Goal: Navigation & Orientation: Find specific page/section

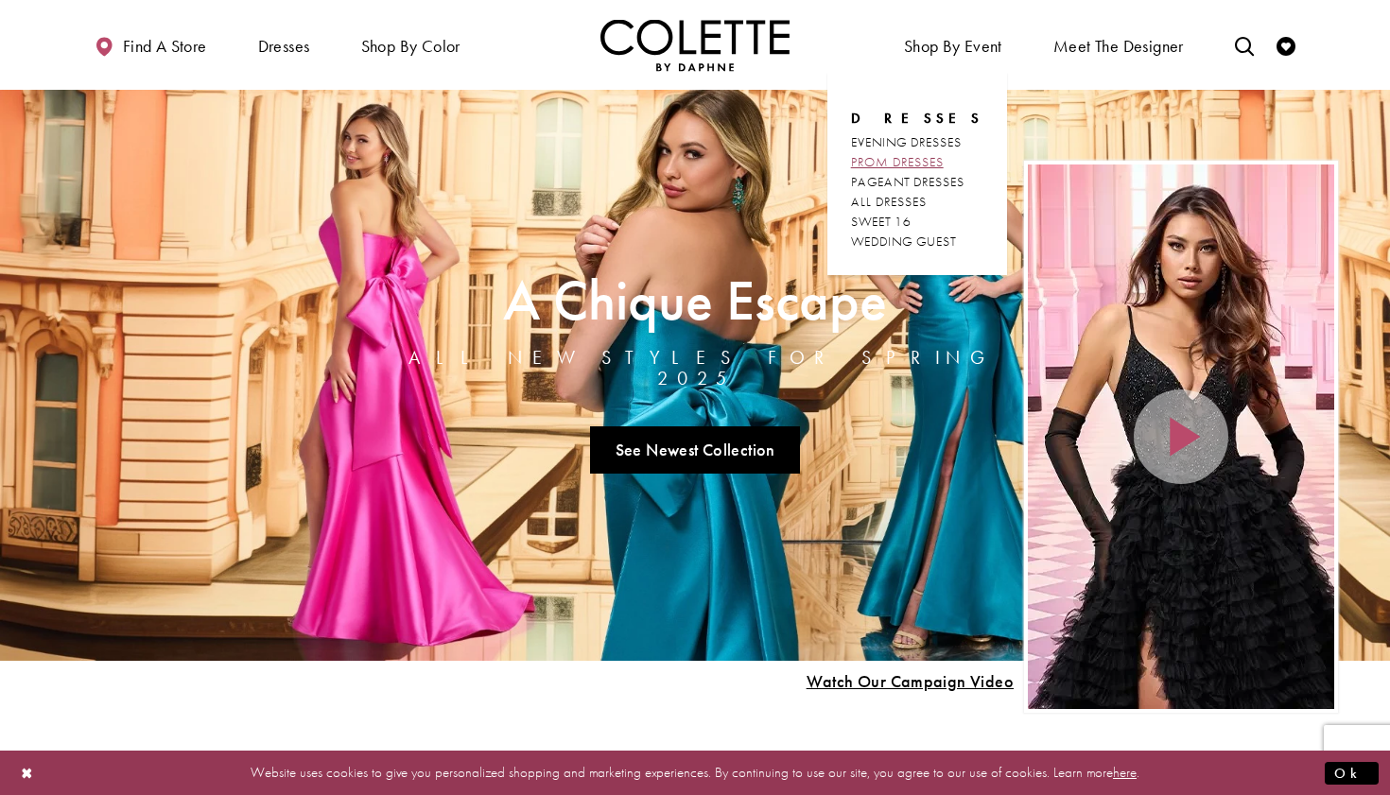
click at [936, 163] on span "PROM DRESSES" at bounding box center [897, 161] width 93 height 17
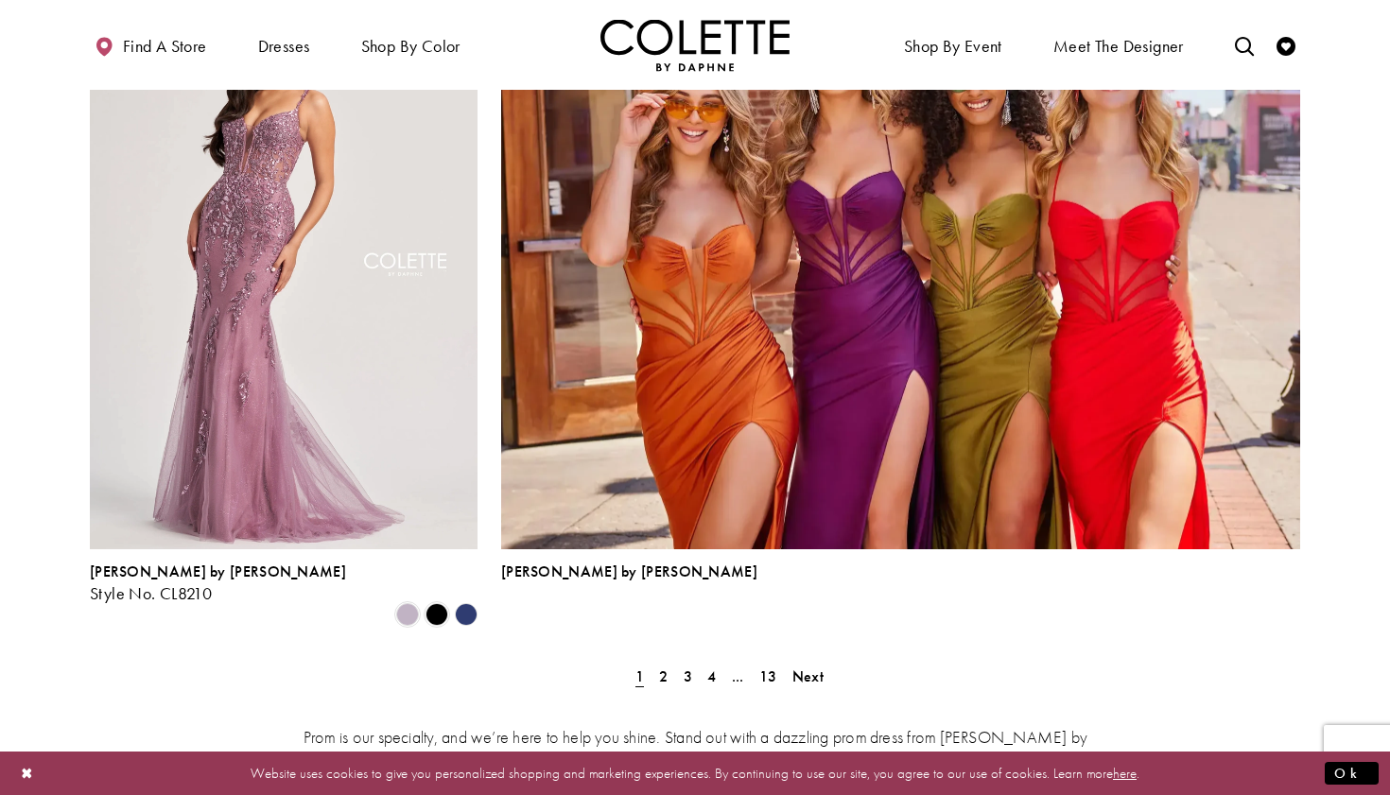
scroll to position [4077, 0]
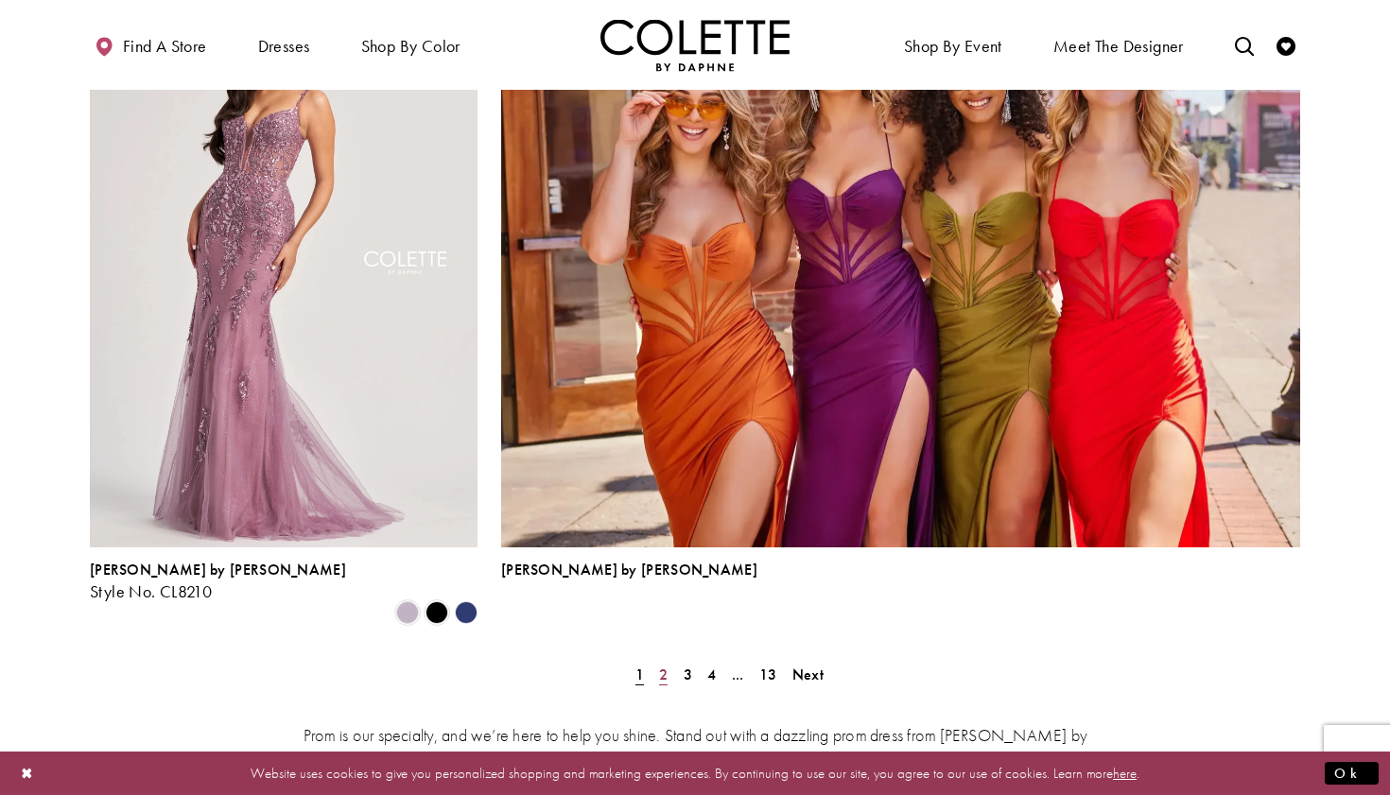
click at [665, 665] on span "2" at bounding box center [663, 675] width 9 height 20
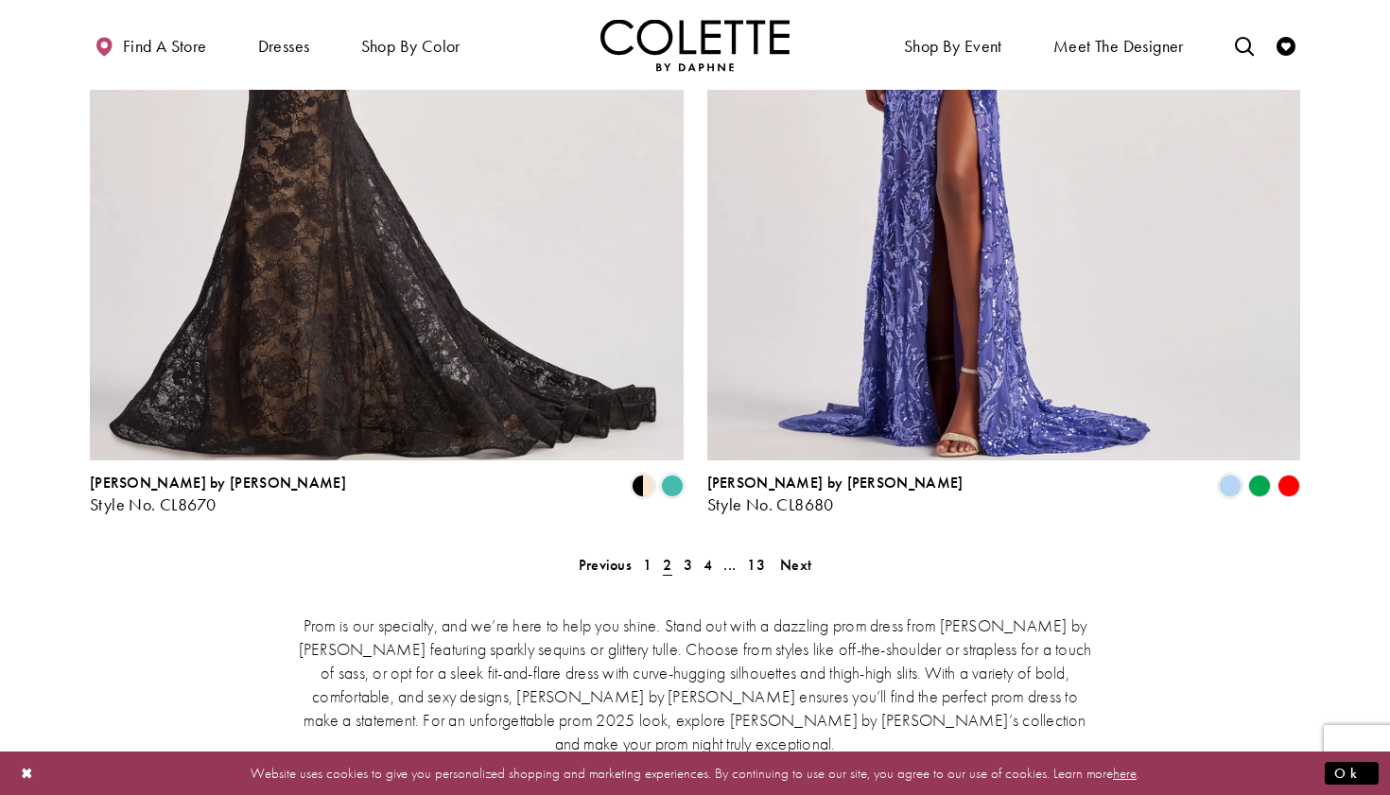
scroll to position [3897, 0]
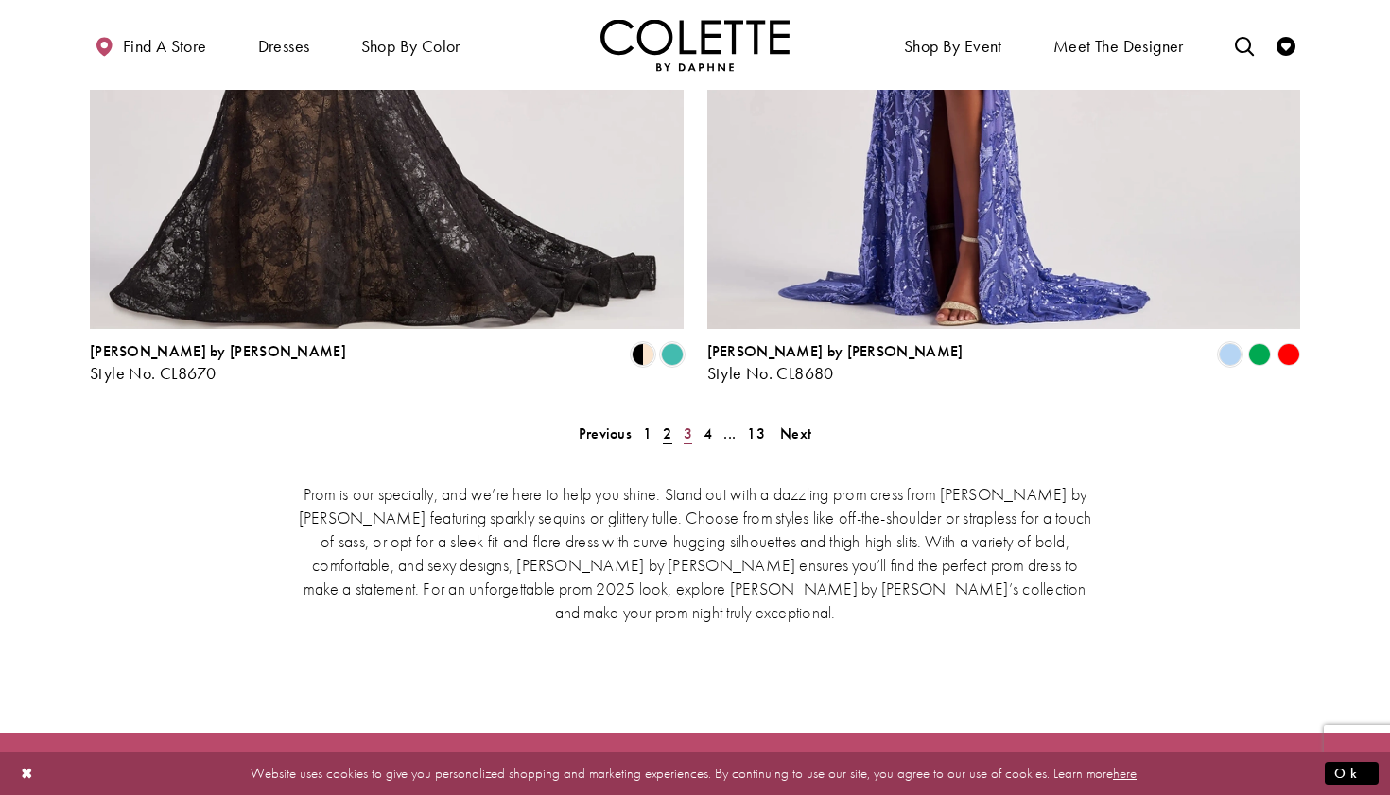
click at [688, 424] on span "3" at bounding box center [688, 434] width 9 height 20
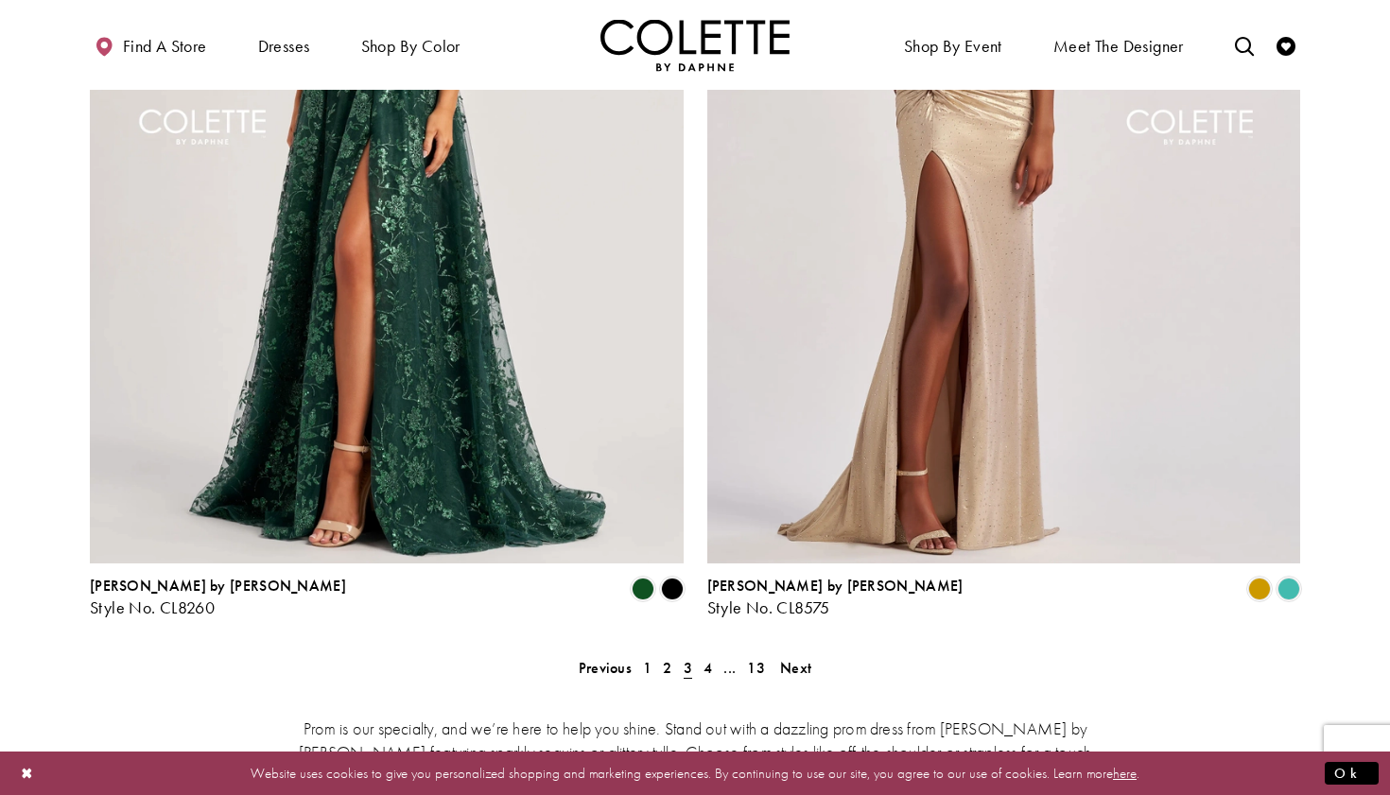
scroll to position [3731, 0]
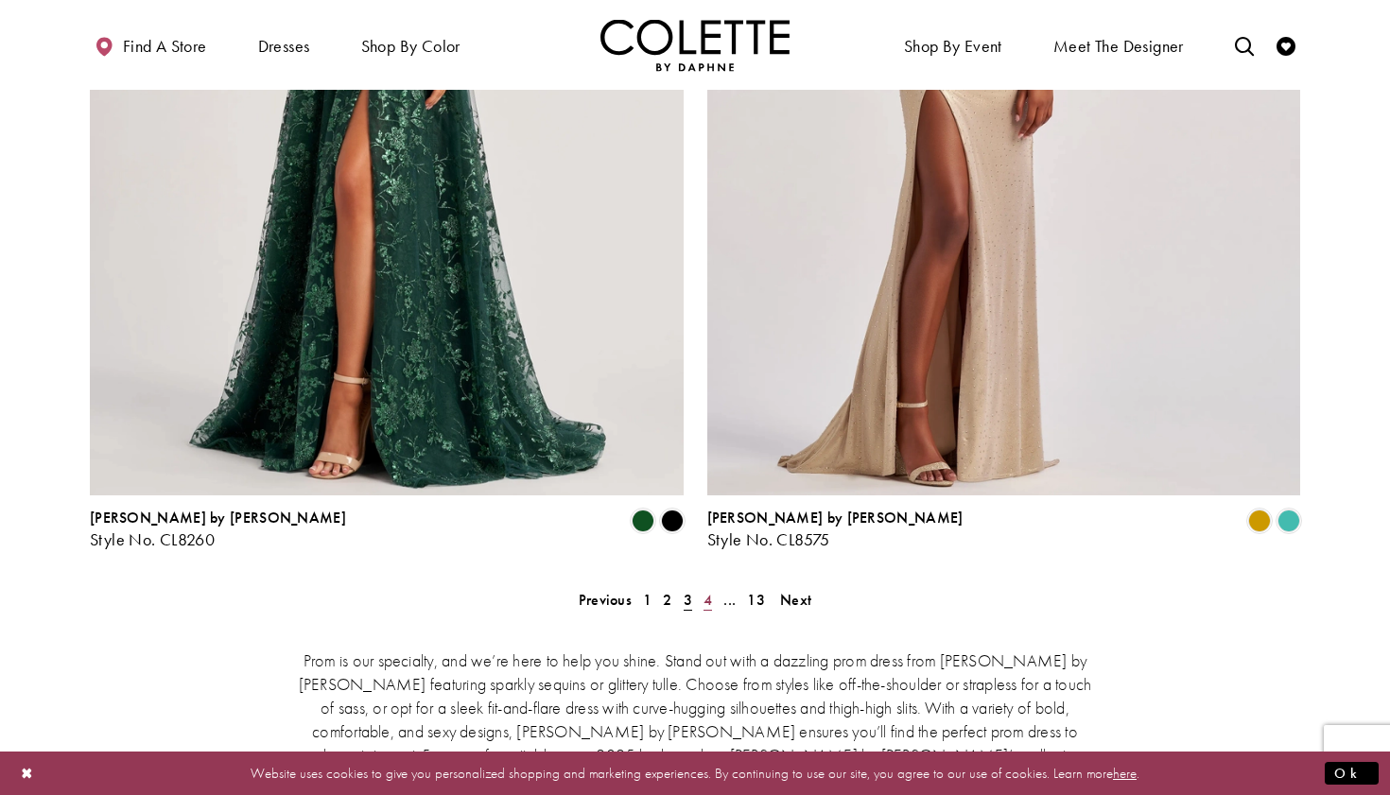
click at [708, 590] on span "4" at bounding box center [707, 600] width 9 height 20
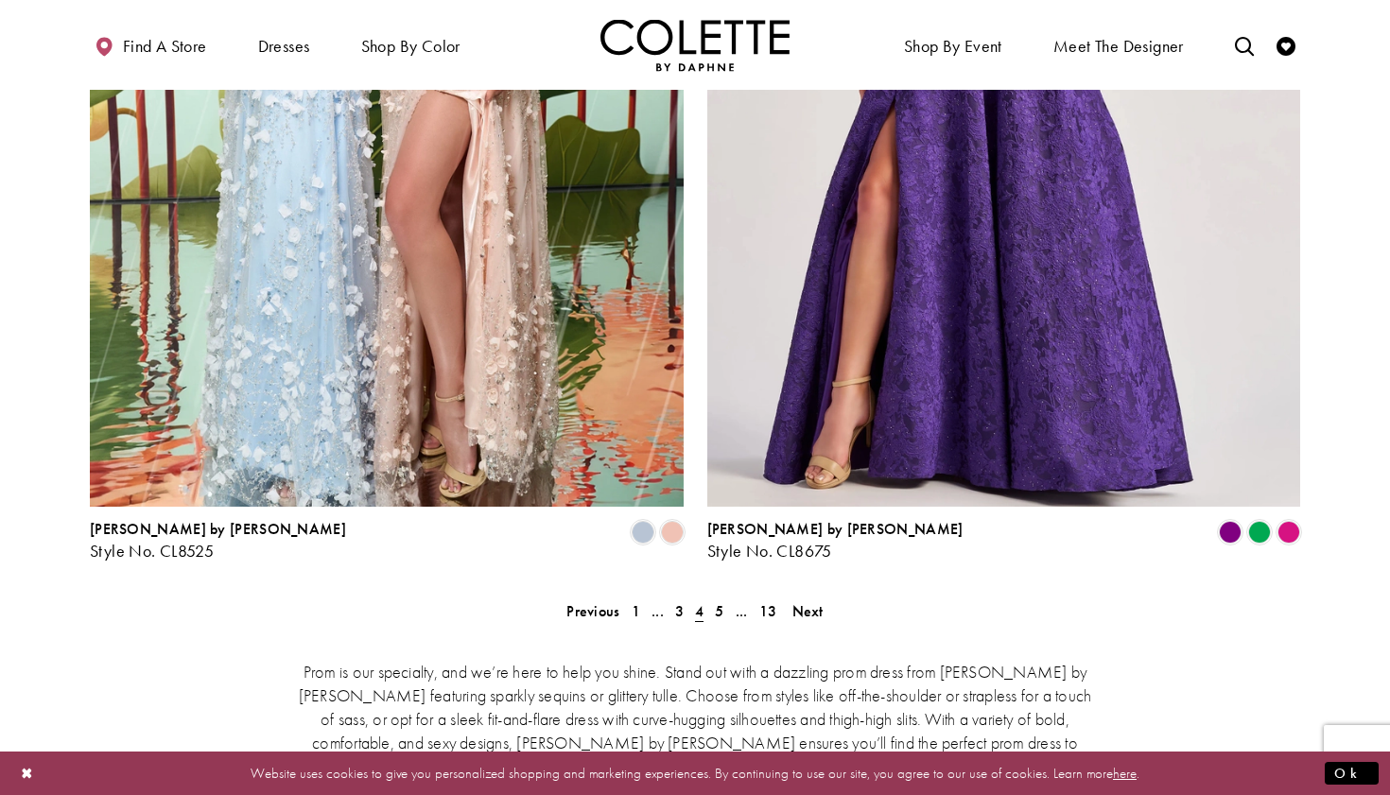
scroll to position [3829, 0]
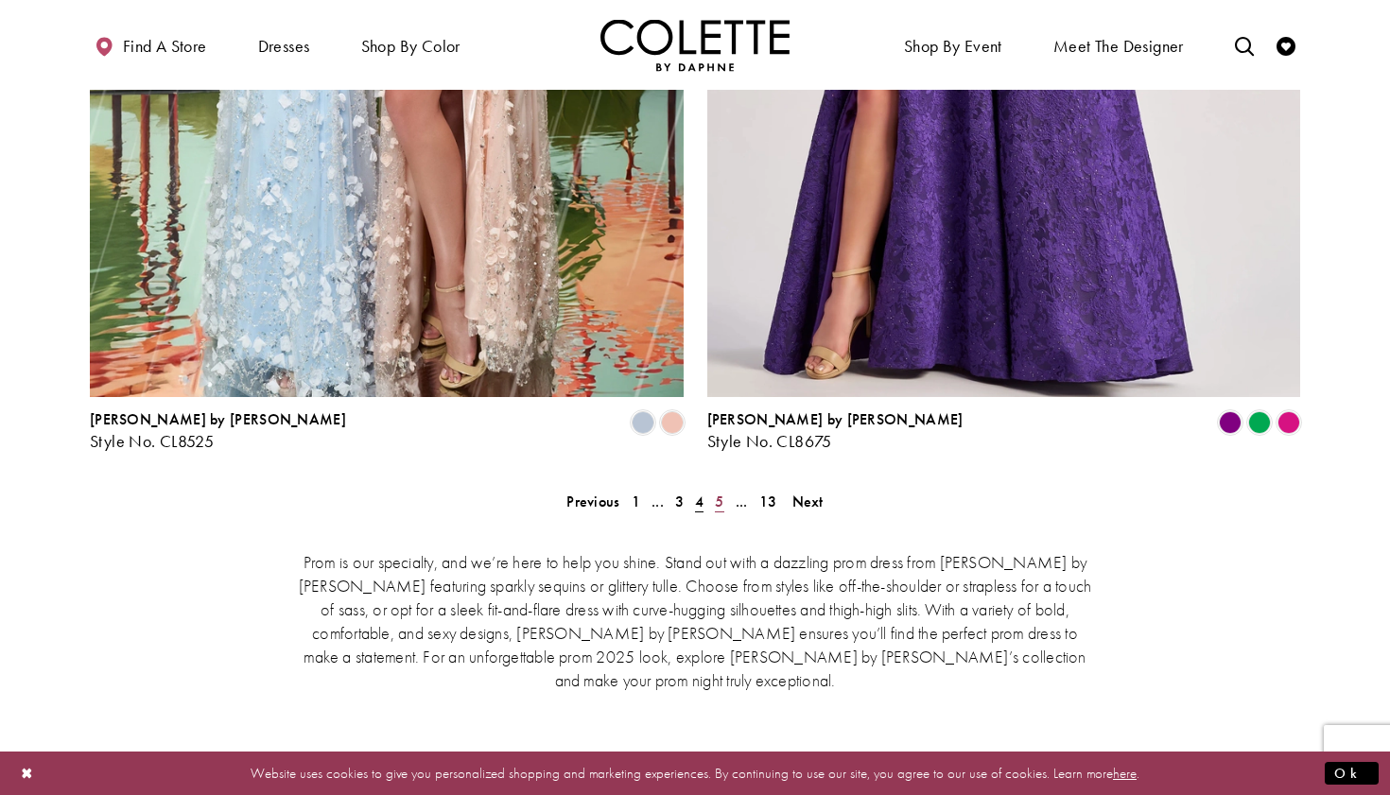
click at [721, 492] on span "5" at bounding box center [719, 502] width 9 height 20
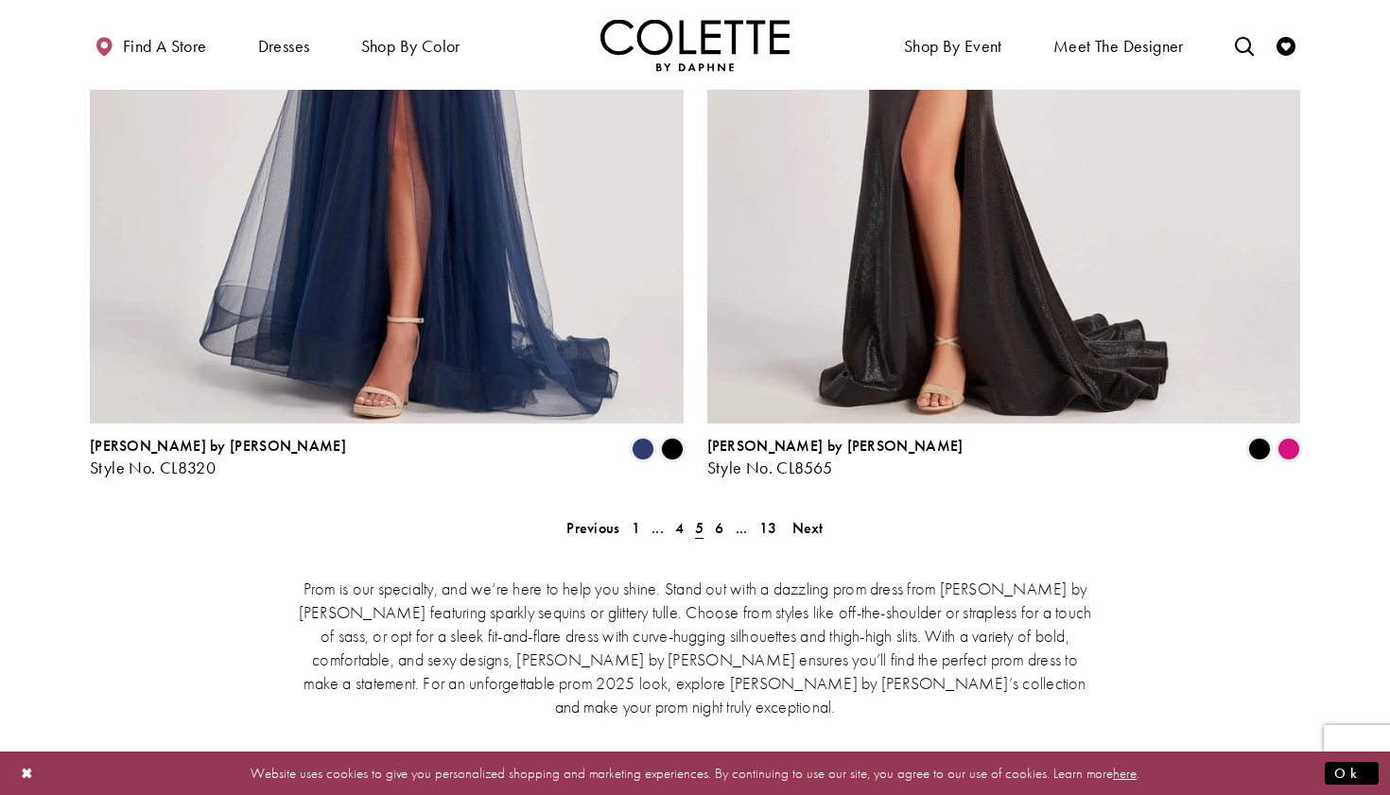
scroll to position [3869, 0]
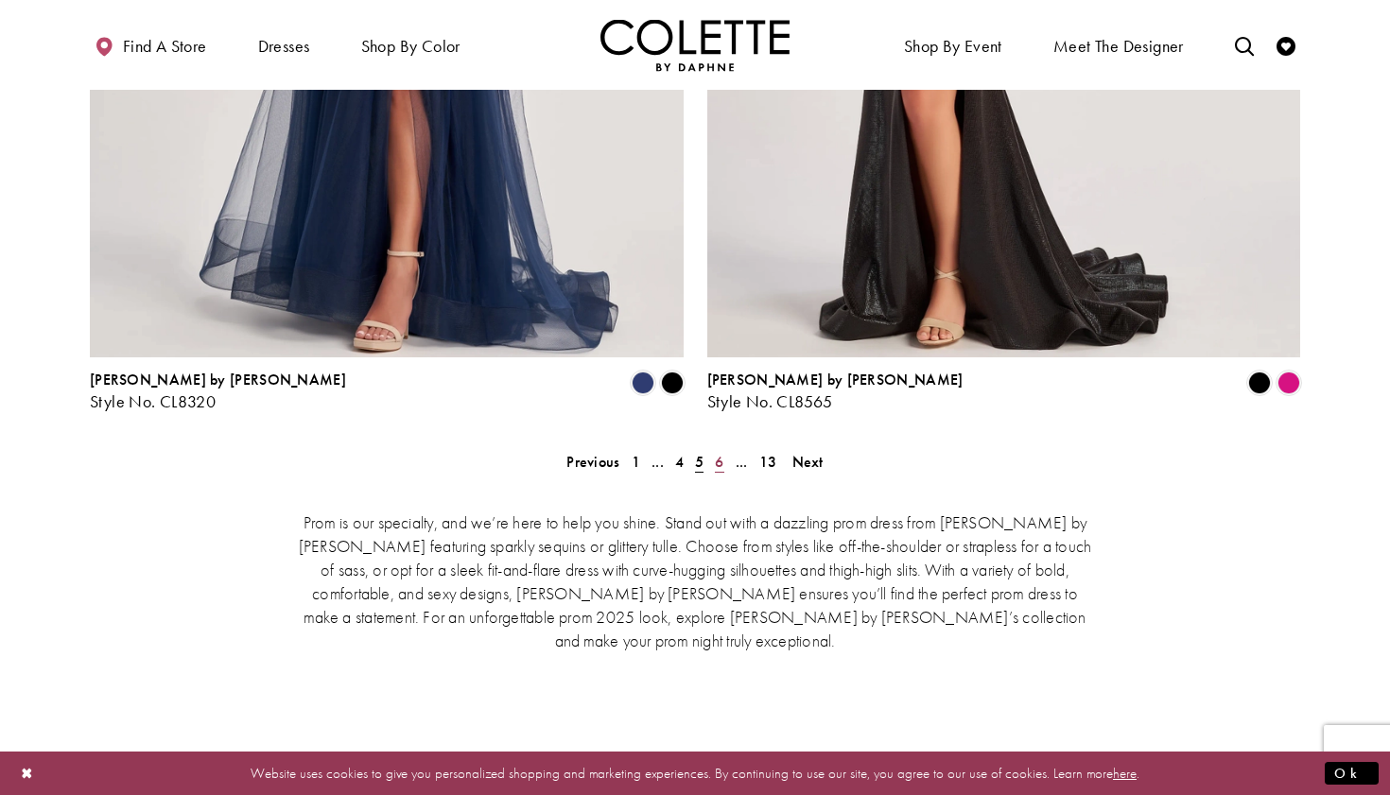
click at [720, 452] on span "6" at bounding box center [719, 462] width 9 height 20
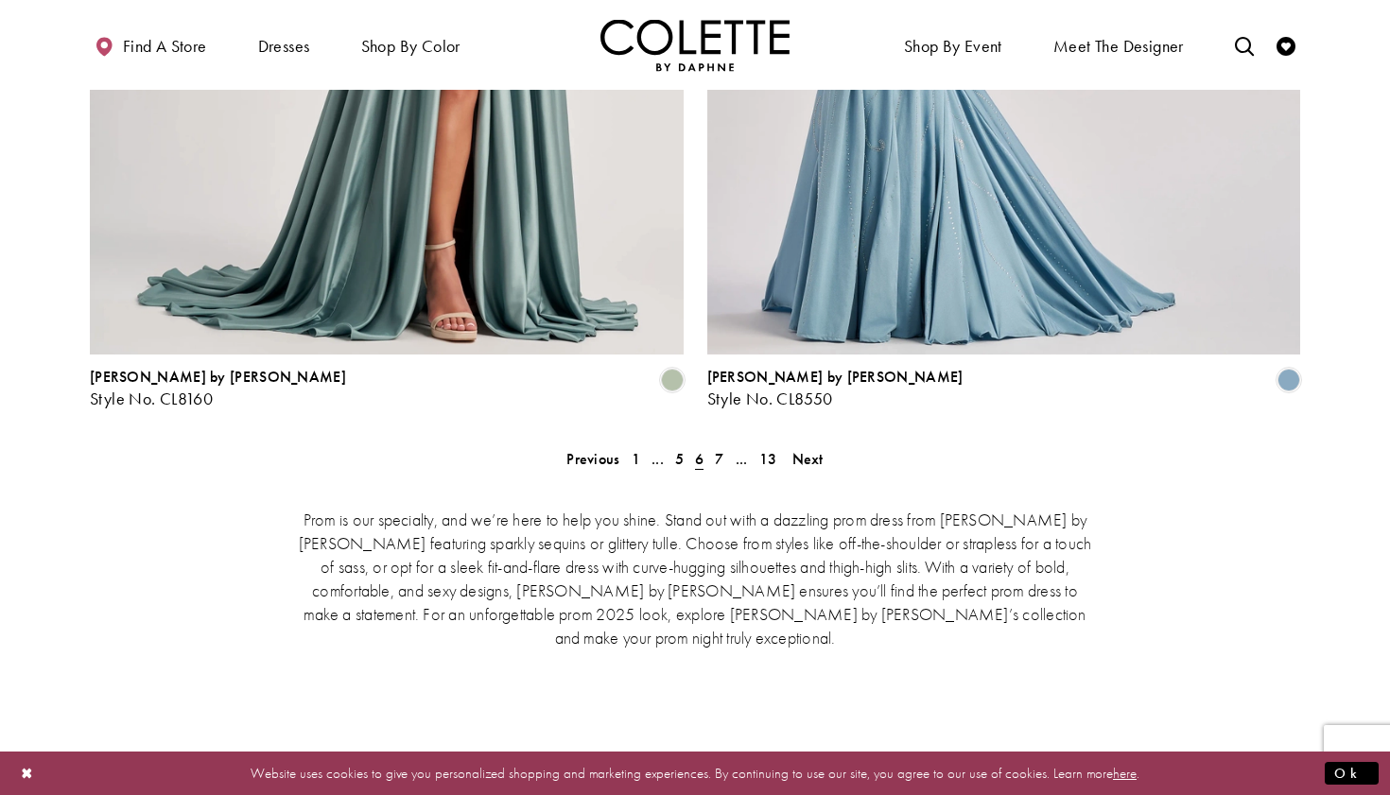
scroll to position [3877, 0]
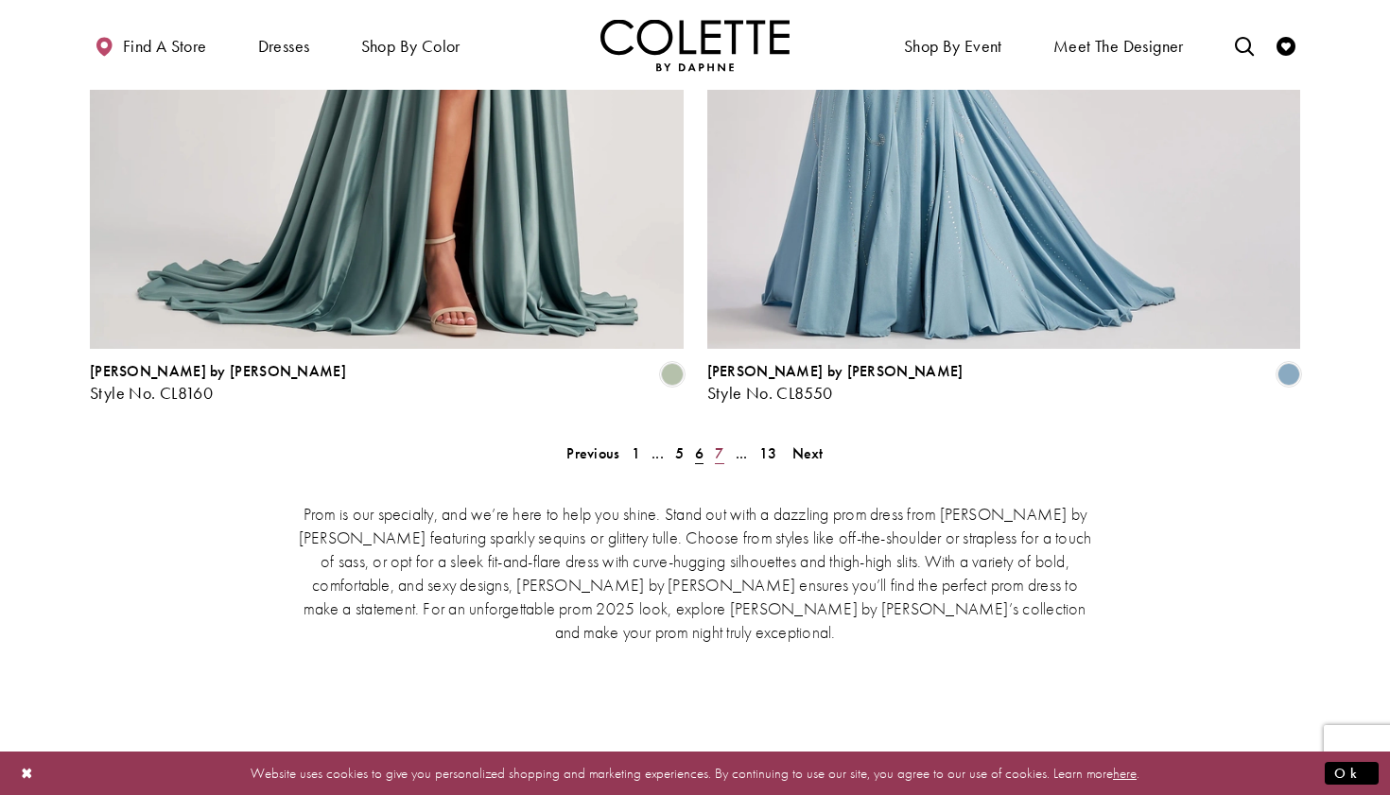
click at [717, 443] on span "7" at bounding box center [719, 453] width 9 height 20
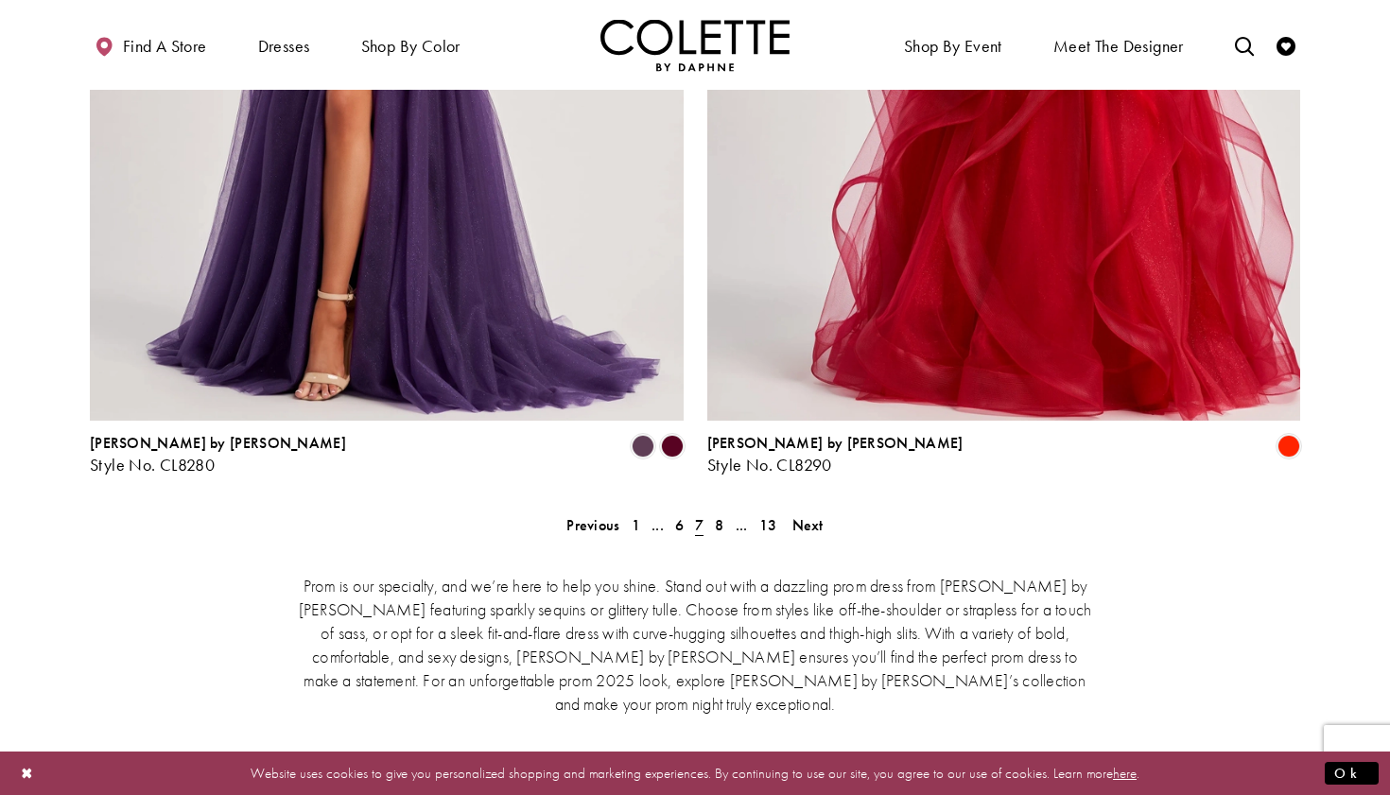
scroll to position [3877, 0]
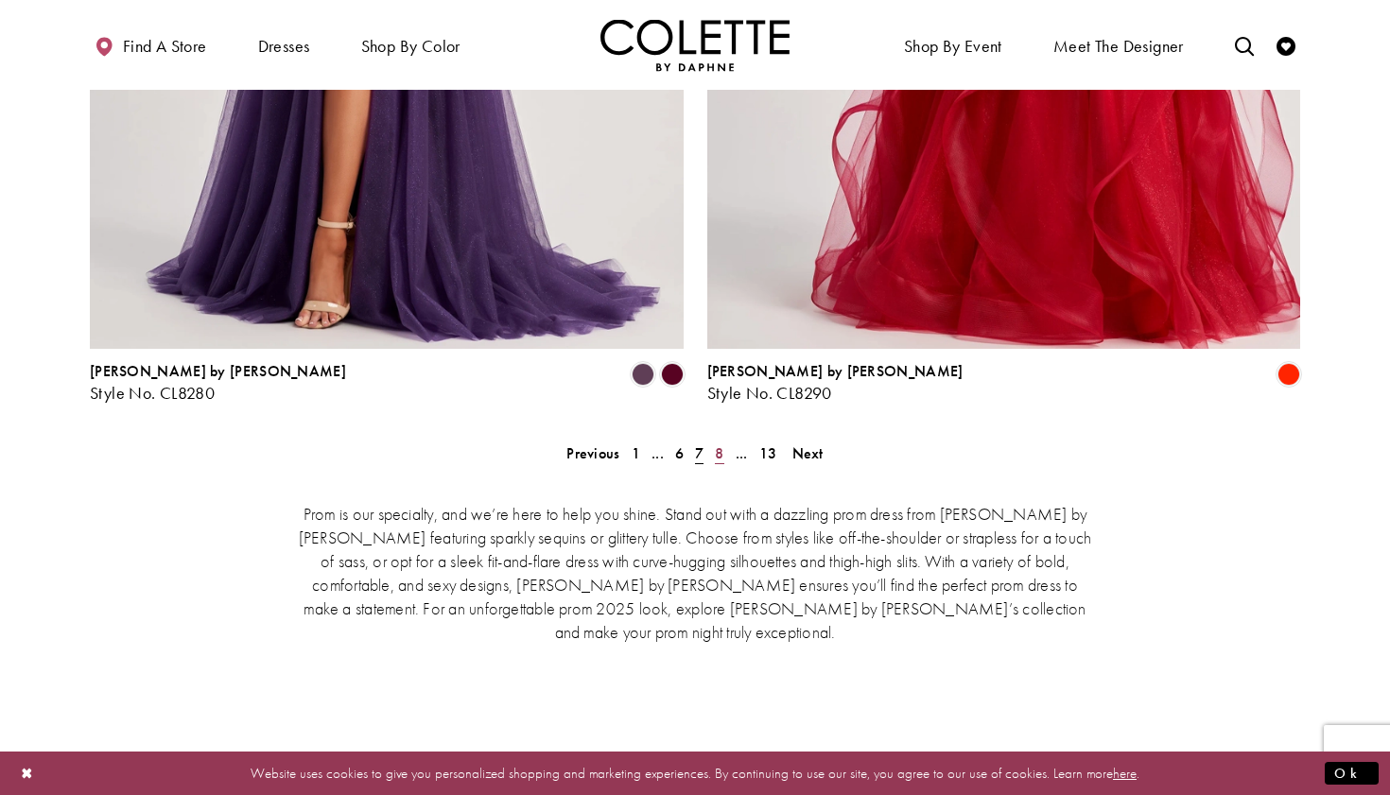
click at [722, 443] on span "8" at bounding box center [719, 453] width 9 height 20
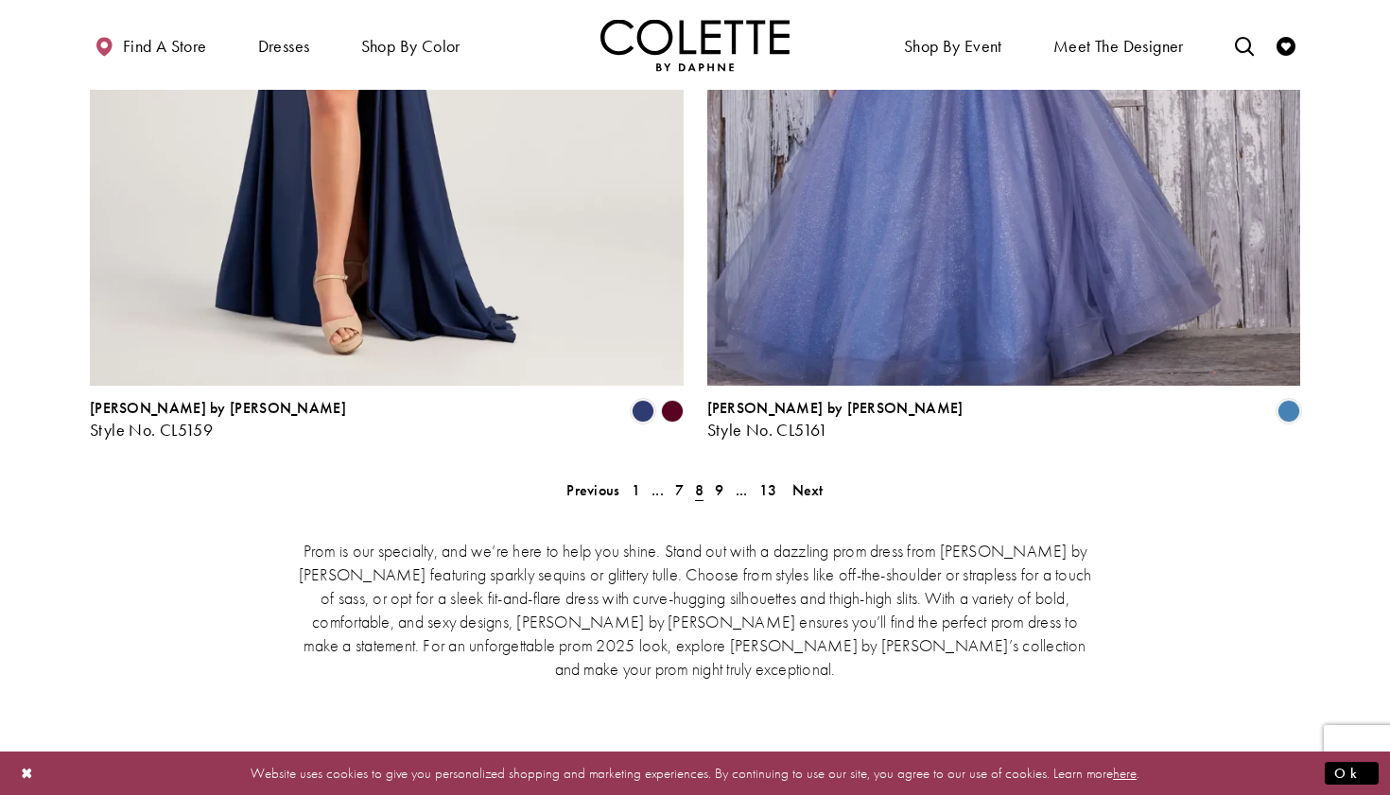
scroll to position [3849, 0]
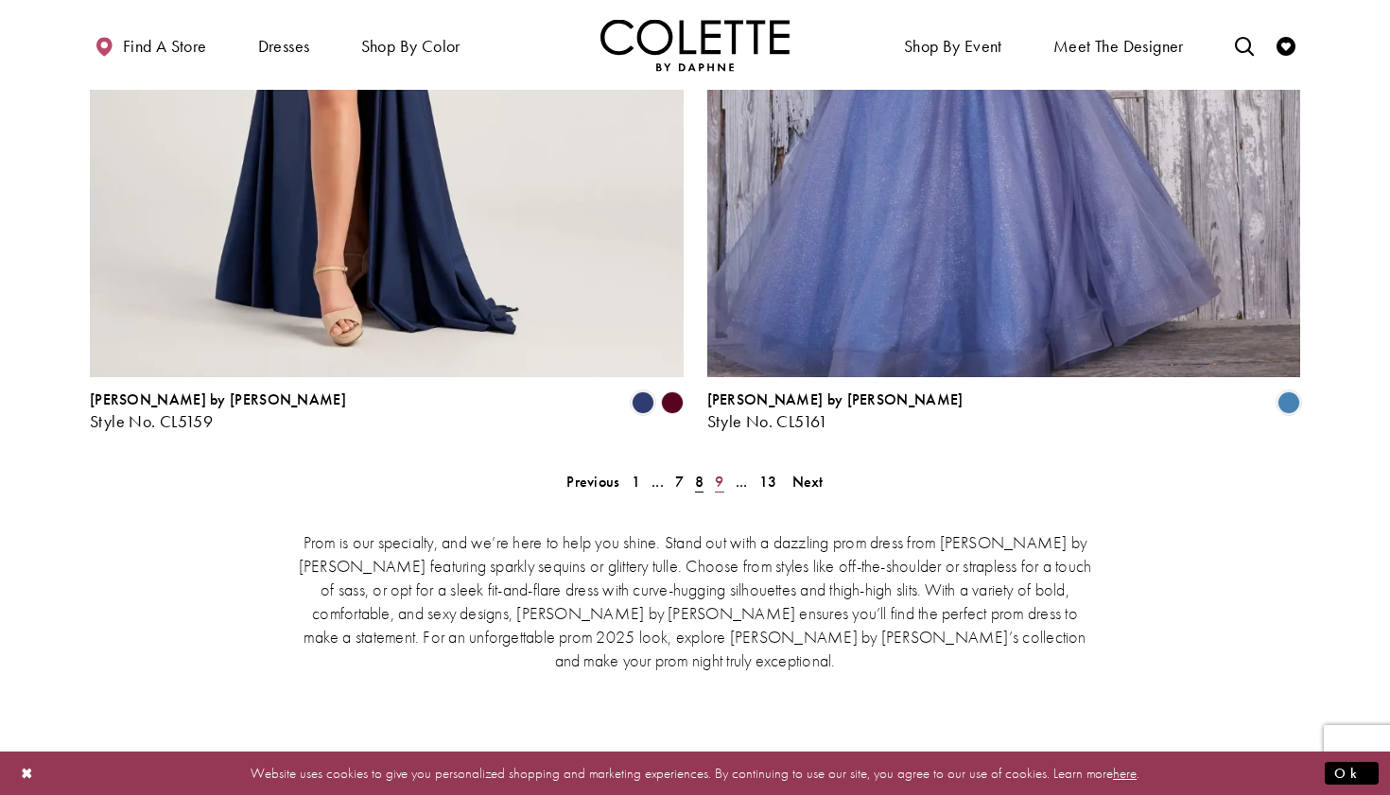
click at [718, 472] on span "9" at bounding box center [719, 482] width 9 height 20
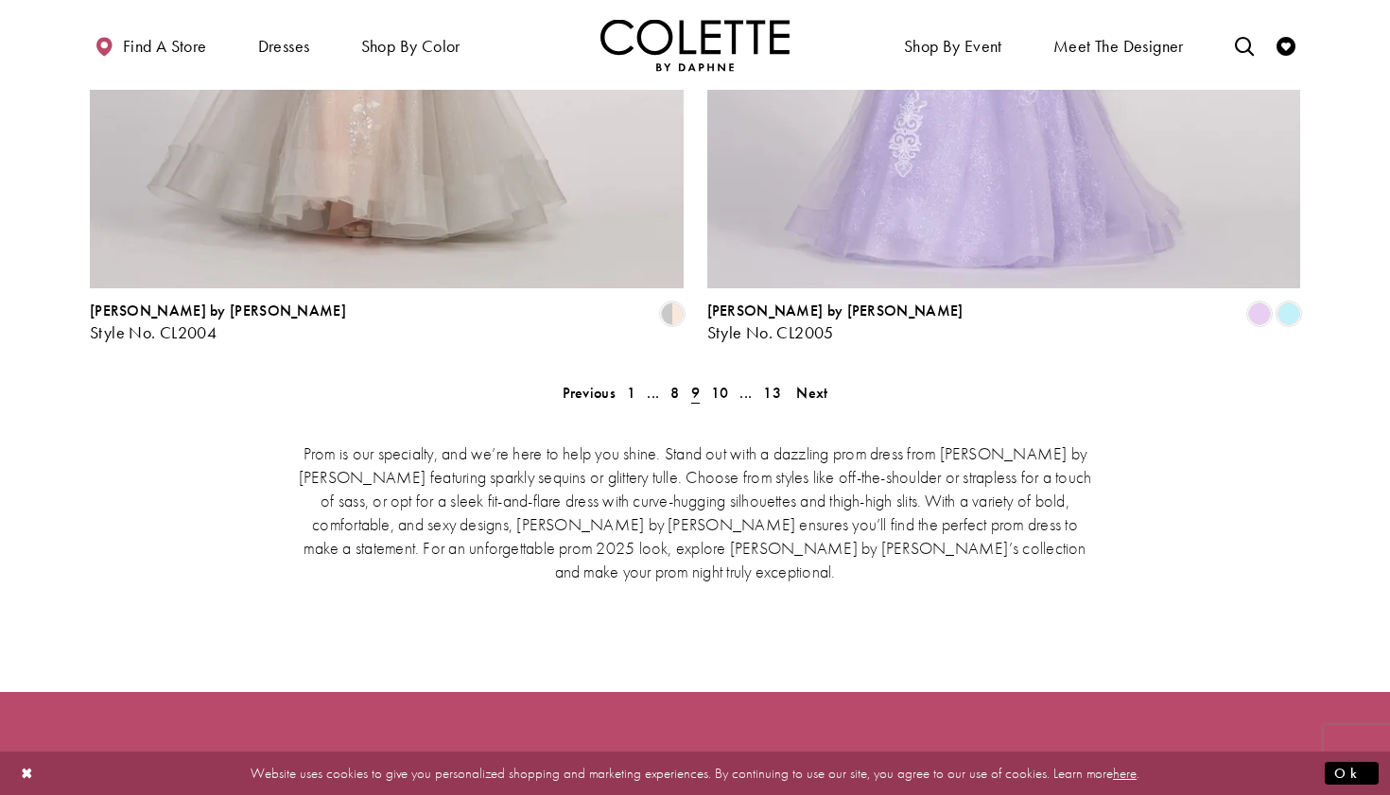
scroll to position [3958, 0]
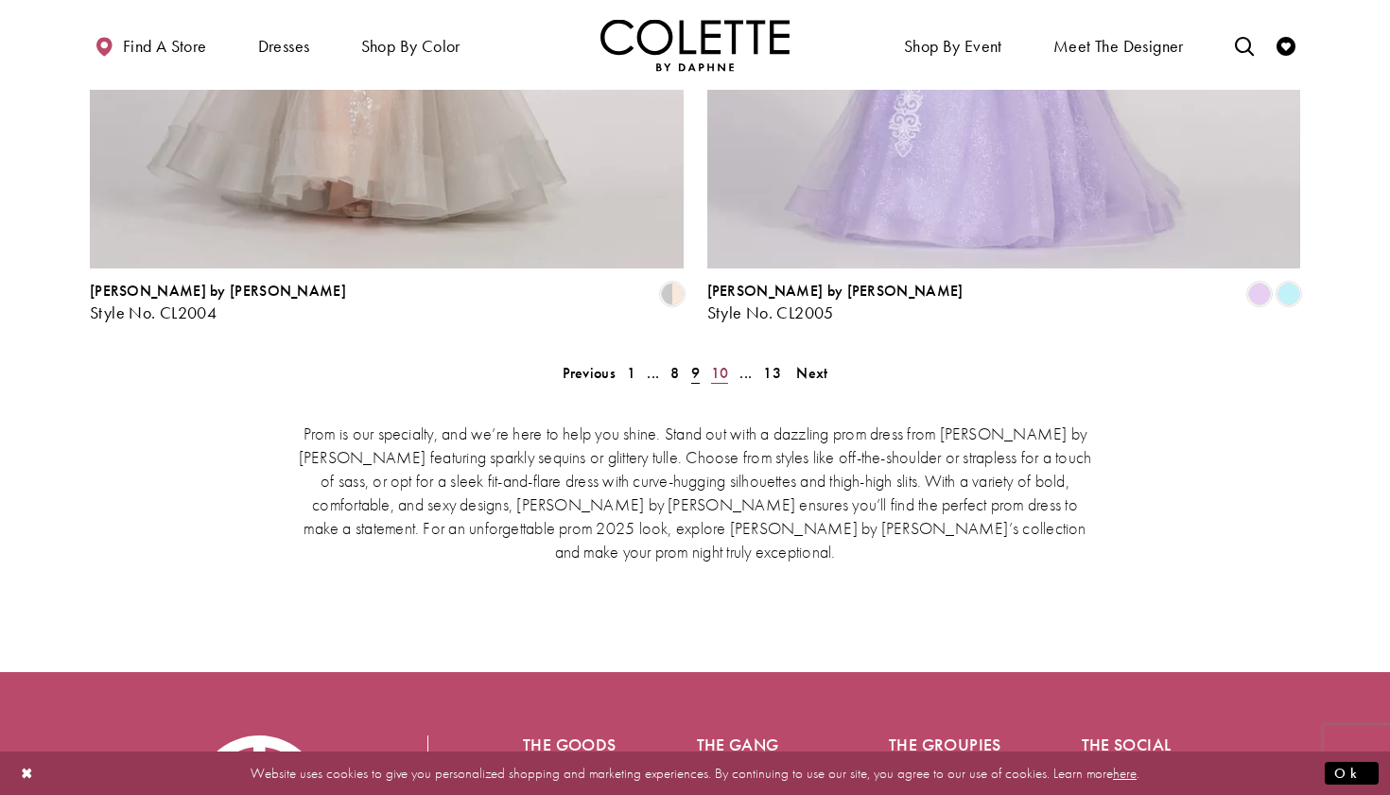
click at [719, 363] on span "10" at bounding box center [720, 373] width 18 height 20
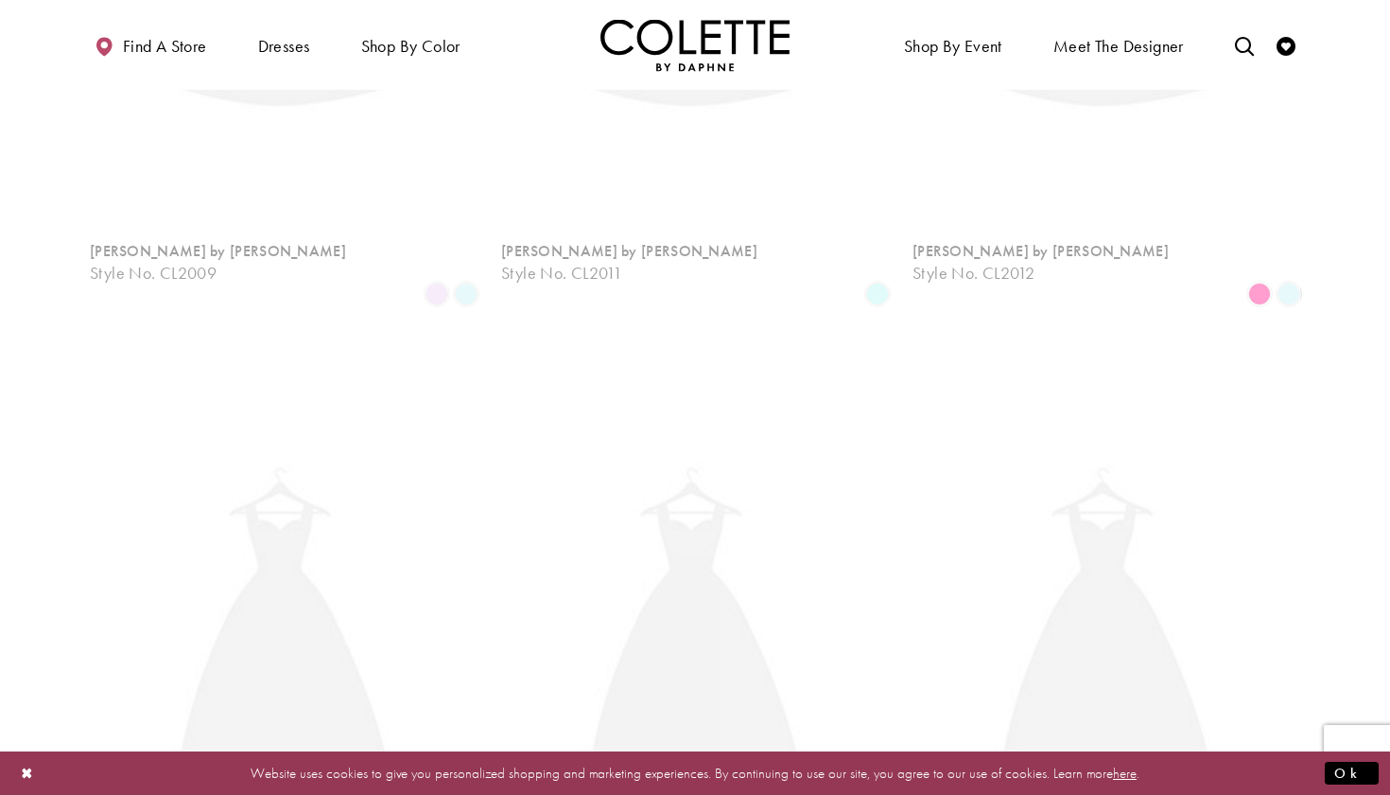
scroll to position [485, 0]
